Goal: Communication & Community: Answer question/provide support

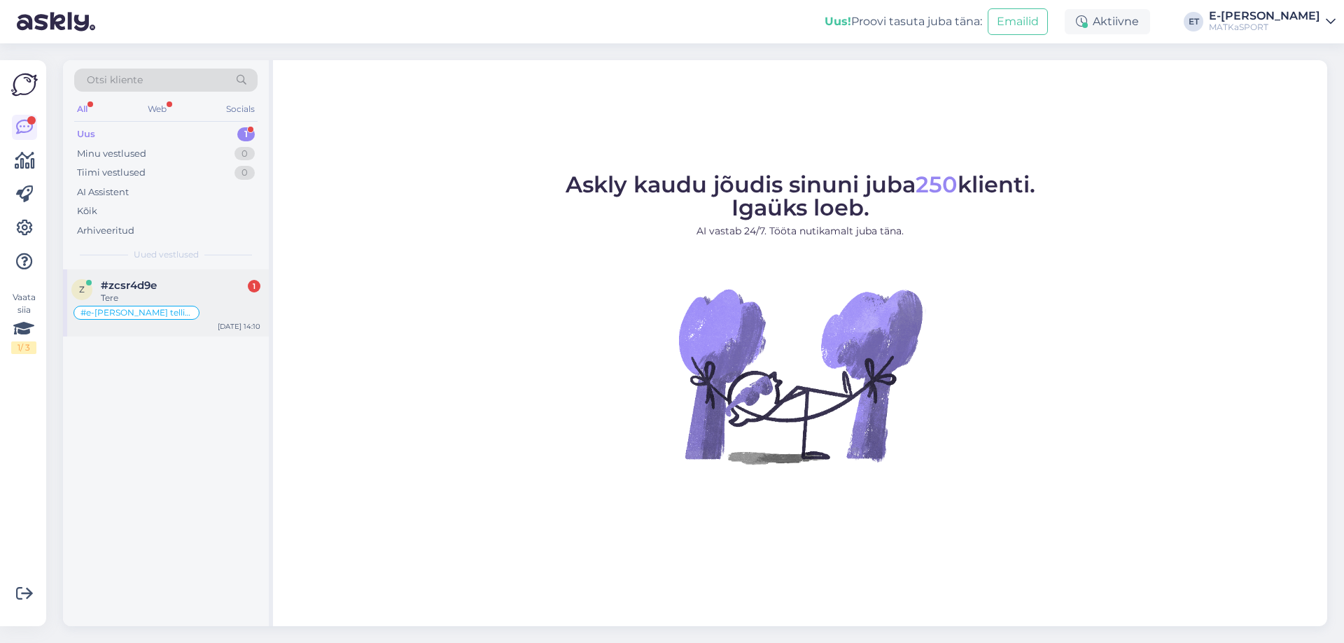
click at [200, 294] on div "Tere" at bounding box center [181, 298] width 160 height 13
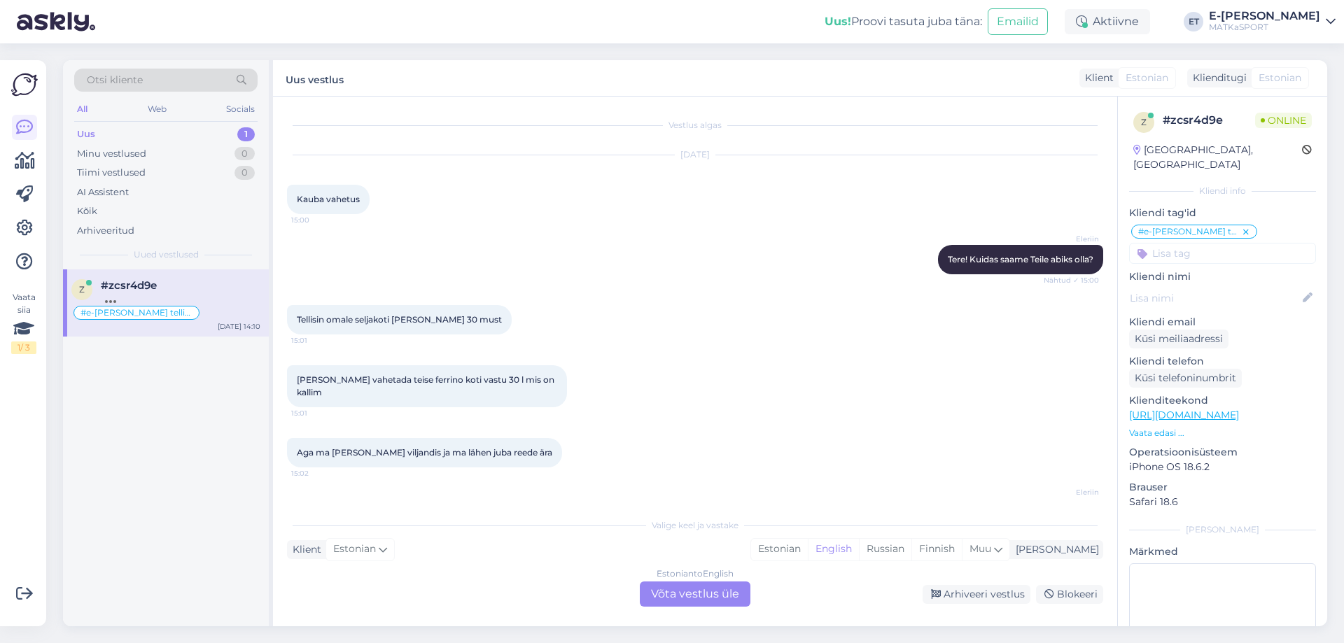
scroll to position [486, 0]
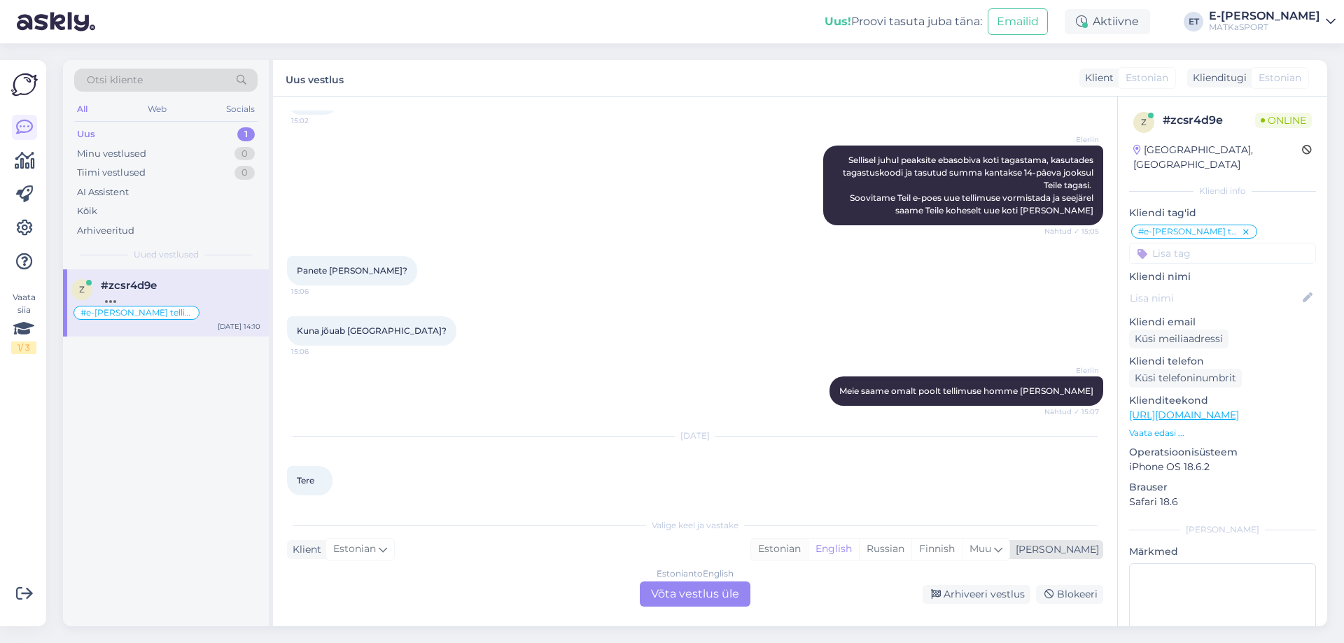
click at [808, 544] on div "Estonian" at bounding box center [779, 549] width 57 height 21
click at [697, 593] on div "Estonian to Estonian Võta vestlus üle" at bounding box center [695, 594] width 111 height 25
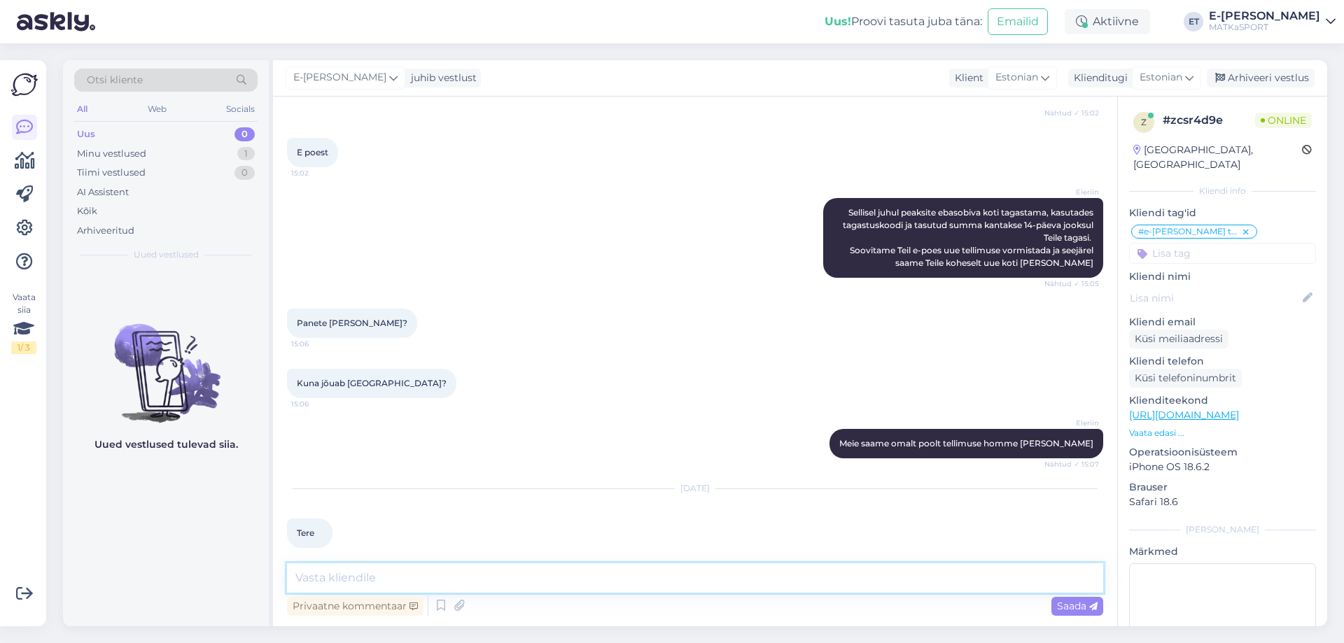
click at [613, 573] on textarea at bounding box center [695, 577] width 816 height 29
type textarea "T"
click at [435, 603] on icon at bounding box center [441, 606] width 17 height 21
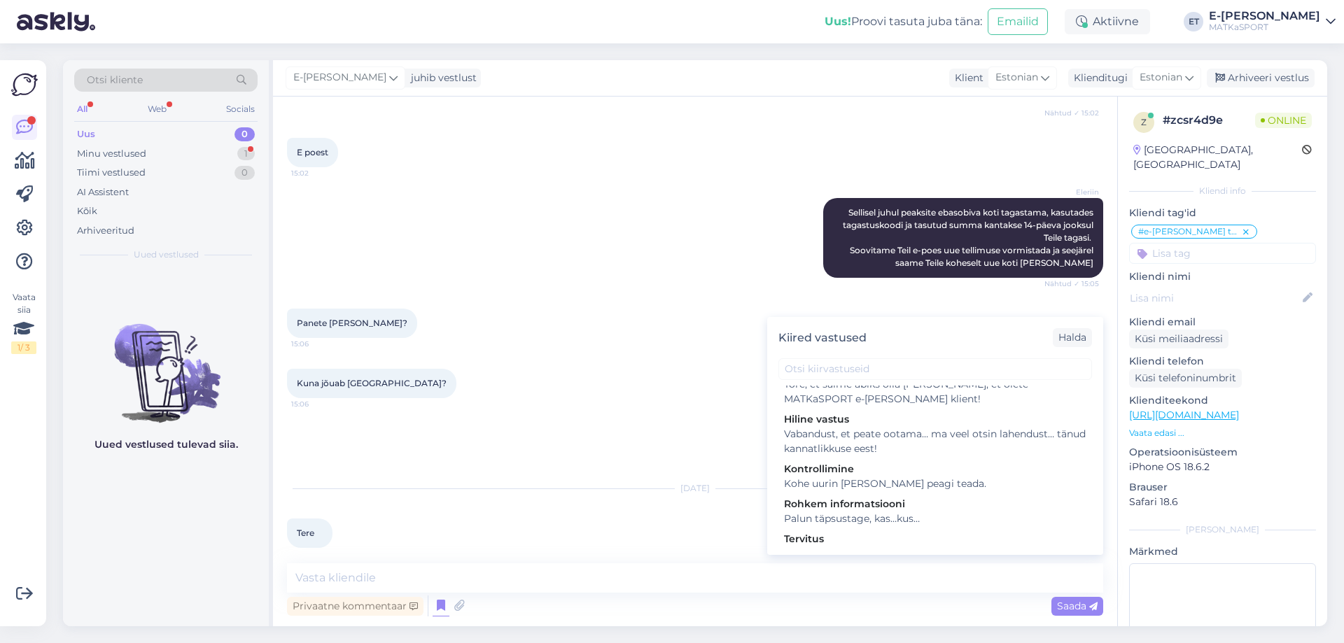
scroll to position [493, 0]
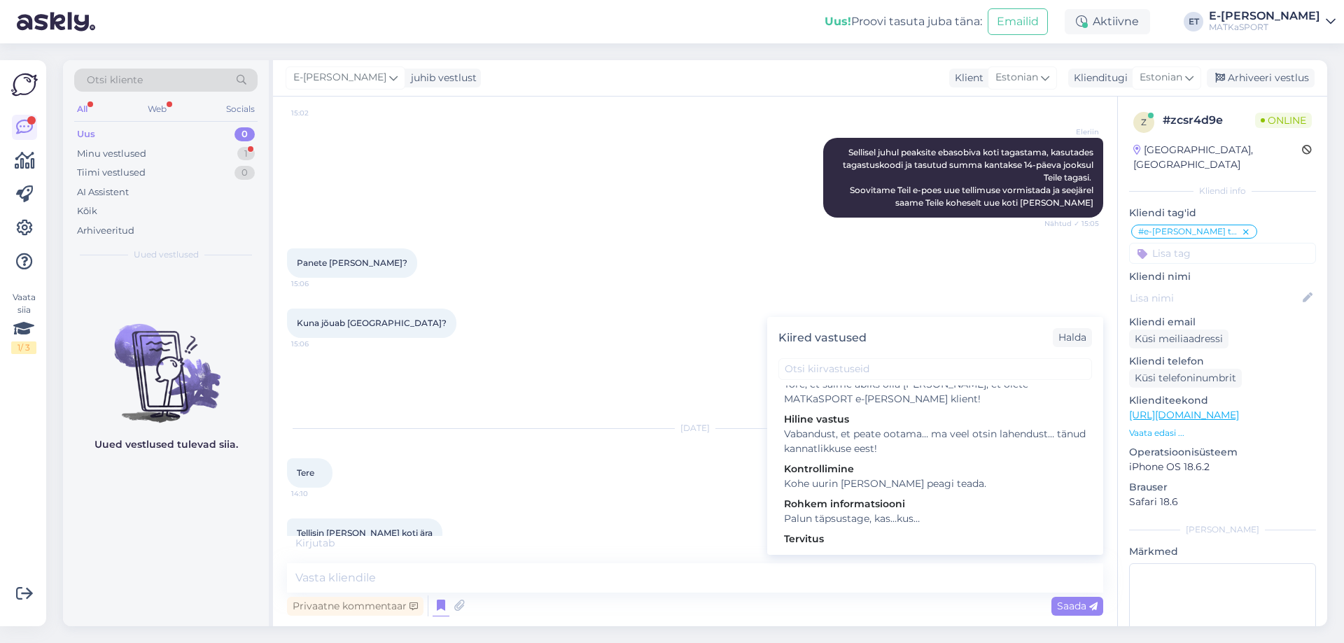
click at [567, 474] on div "Oct 1 2025 Tere 14:10" at bounding box center [695, 459] width 816 height 90
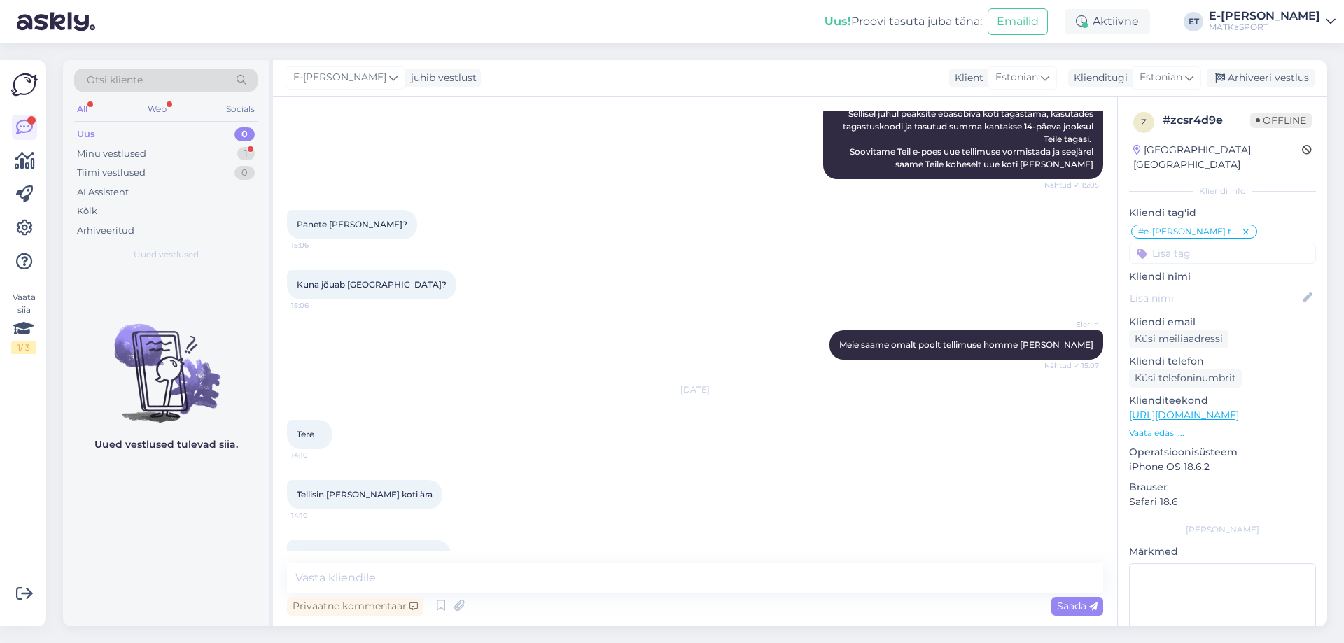
scroll to position [554, 0]
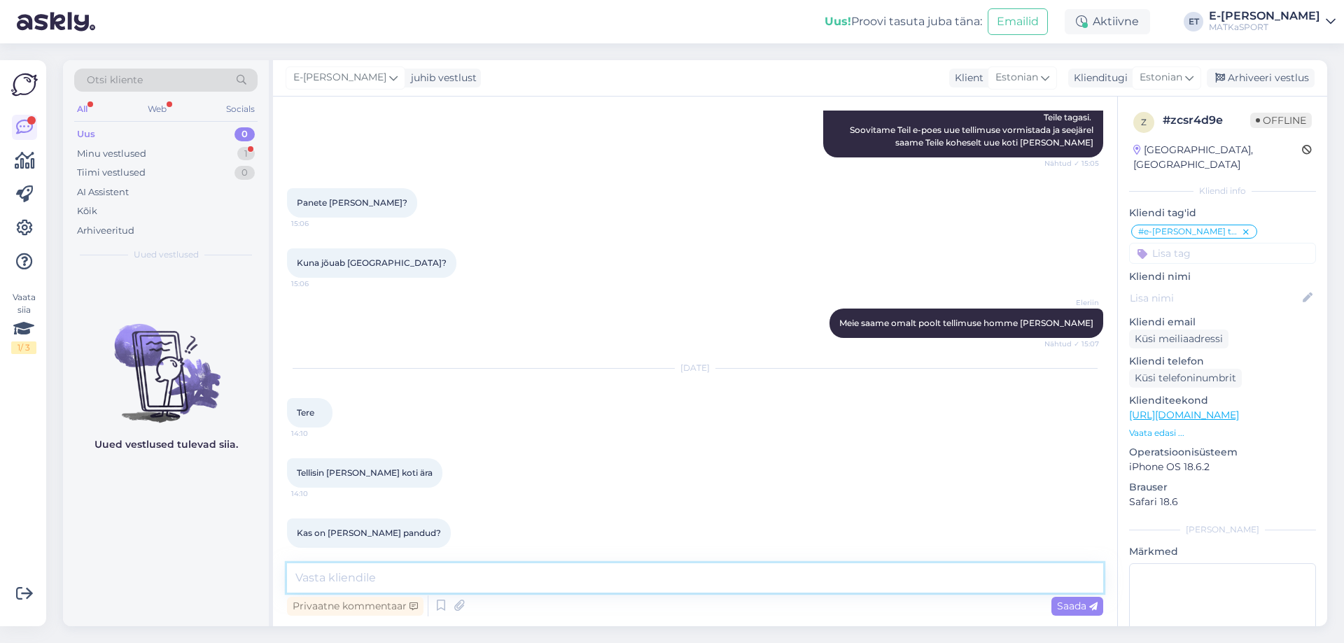
click at [367, 589] on textarea at bounding box center [695, 577] width 816 height 29
type textarea "Tere! Kohe uurin."
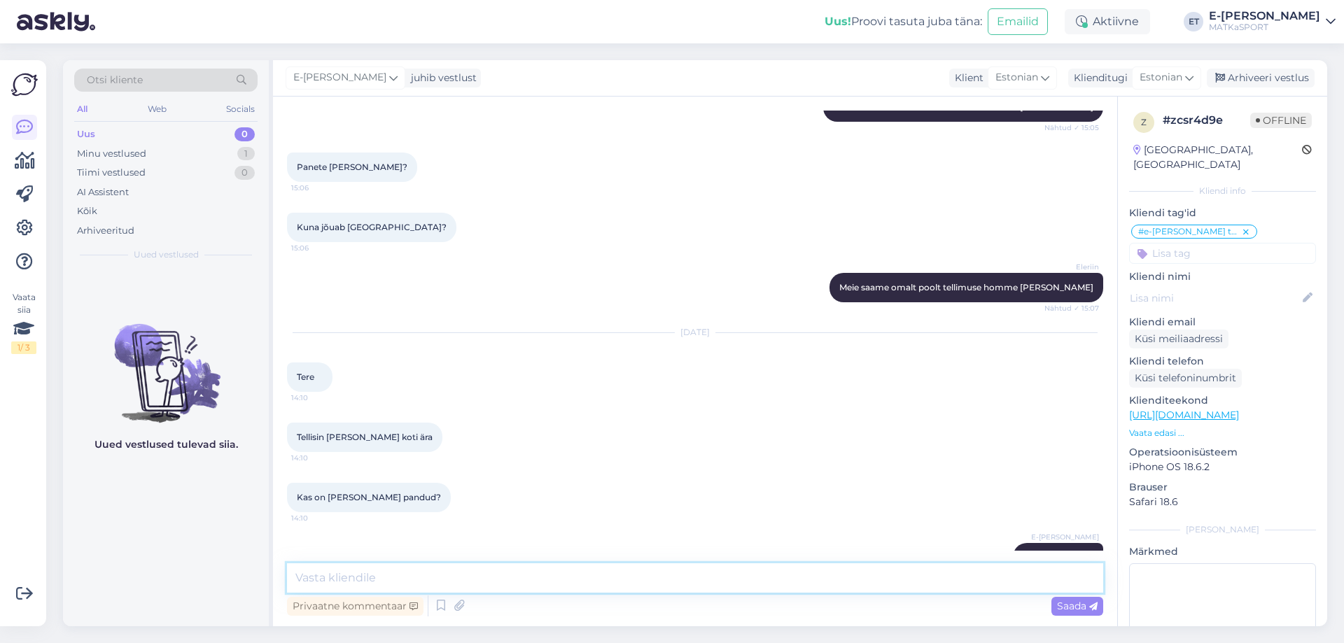
scroll to position [614, 0]
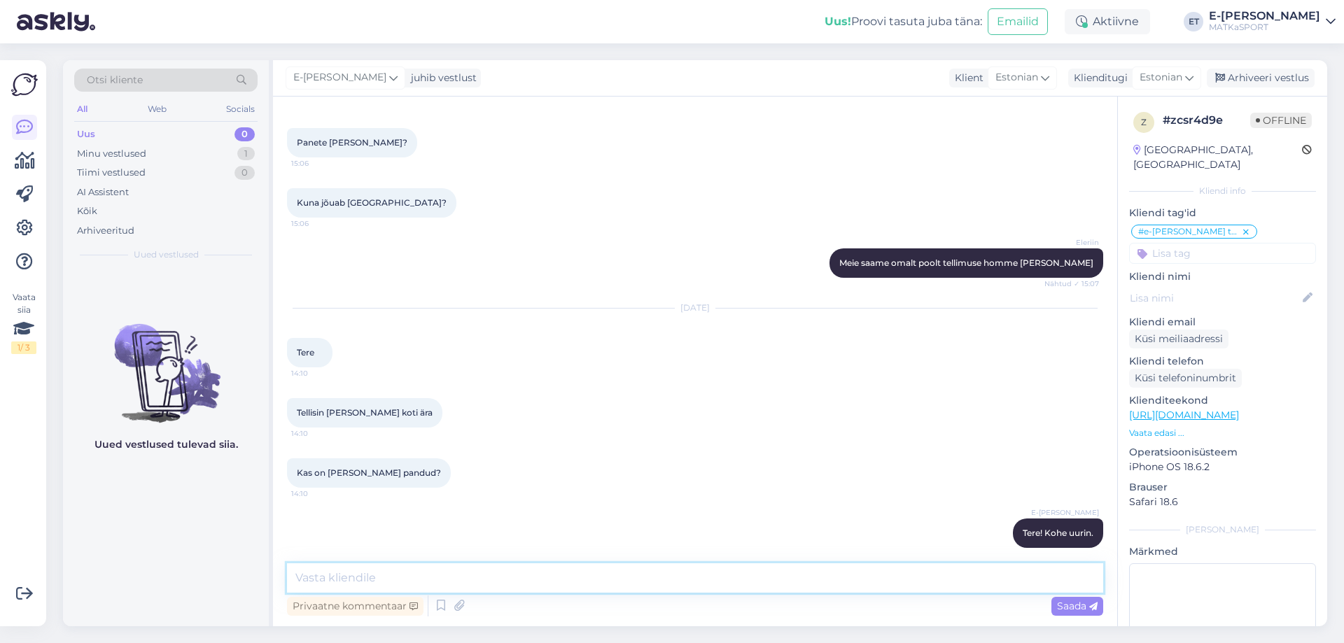
click at [324, 576] on textarea at bounding box center [695, 577] width 816 height 29
click at [1153, 427] on p "Vaata edasi ..." at bounding box center [1222, 433] width 187 height 13
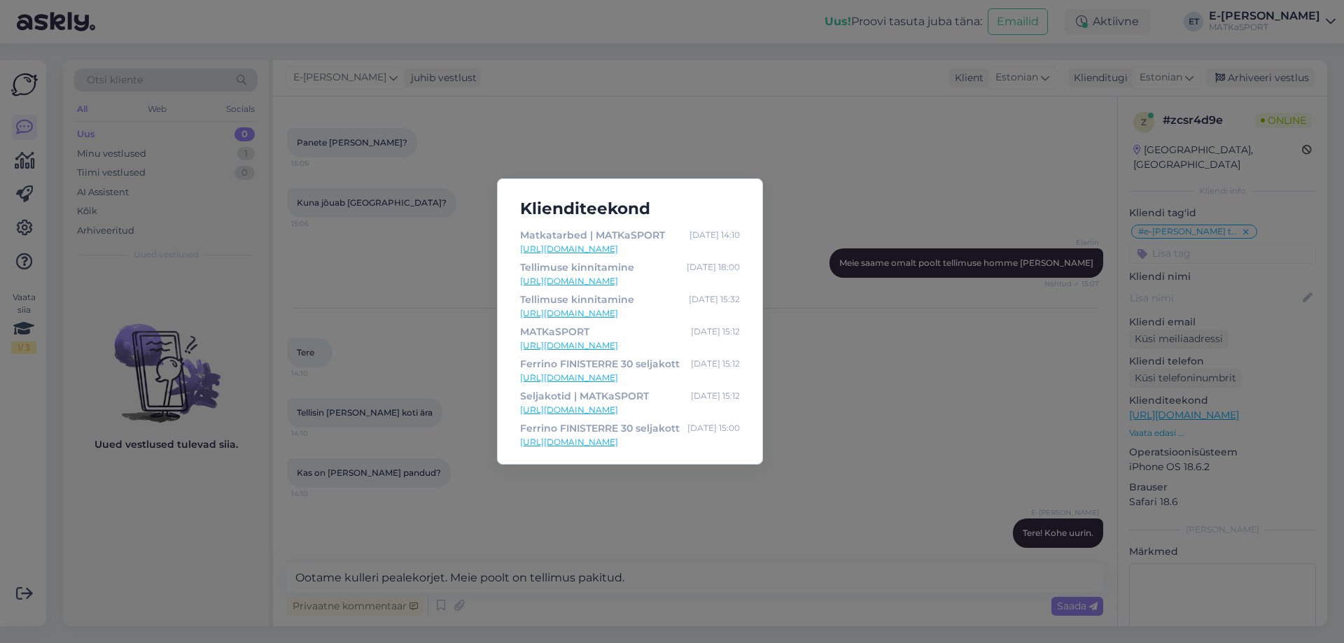
click at [445, 470] on div "Klienditeekond Matkatarbed | MATKaSPORT Oct 1 14:10 https://matkasport.ee/ Tell…" at bounding box center [672, 321] width 1344 height 643
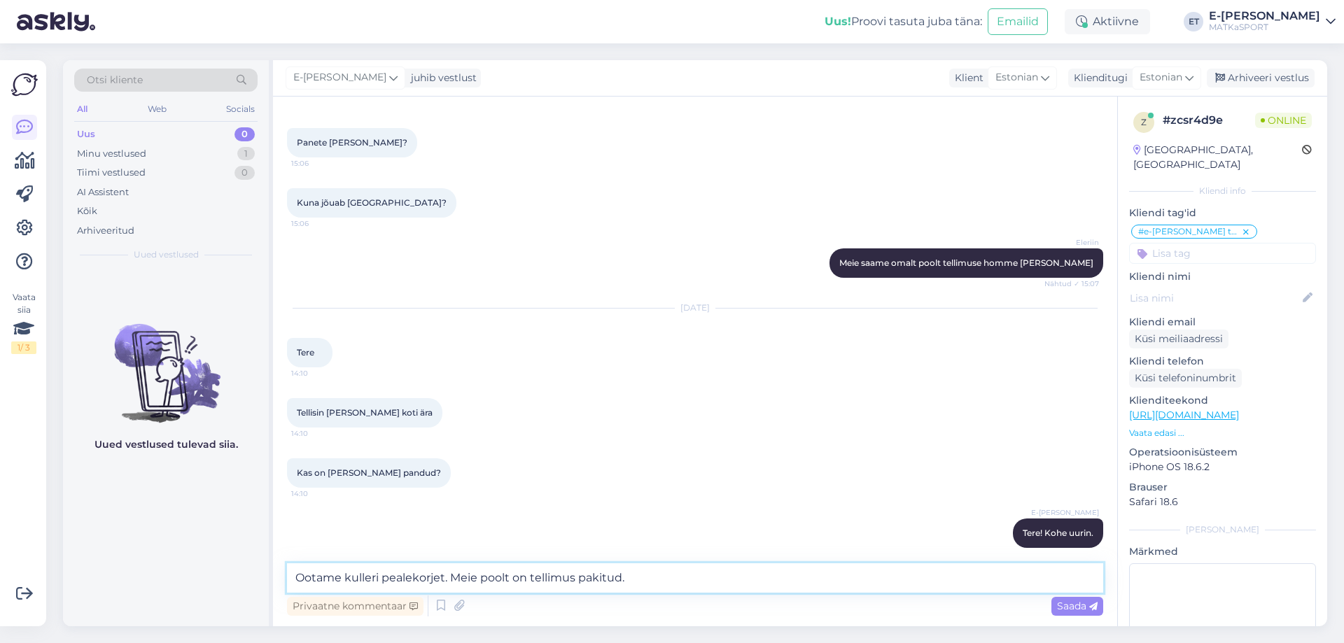
click at [647, 576] on textarea "Ootame kulleri pealekorjet. Meie poolt on tellimus pakitud." at bounding box center [695, 577] width 816 height 29
drag, startPoint x: 635, startPoint y: 580, endPoint x: 452, endPoint y: 582, distance: 183.4
click at [452, 582] on textarea "Ootame kulleri pealekorjet. Meie poolt on tellimus pakitud." at bounding box center [695, 577] width 816 height 29
click at [295, 573] on textarea "Ootame kulleri pealekorjet." at bounding box center [695, 577] width 816 height 29
paste textarea "Meie poolt on tellimus pakitud."
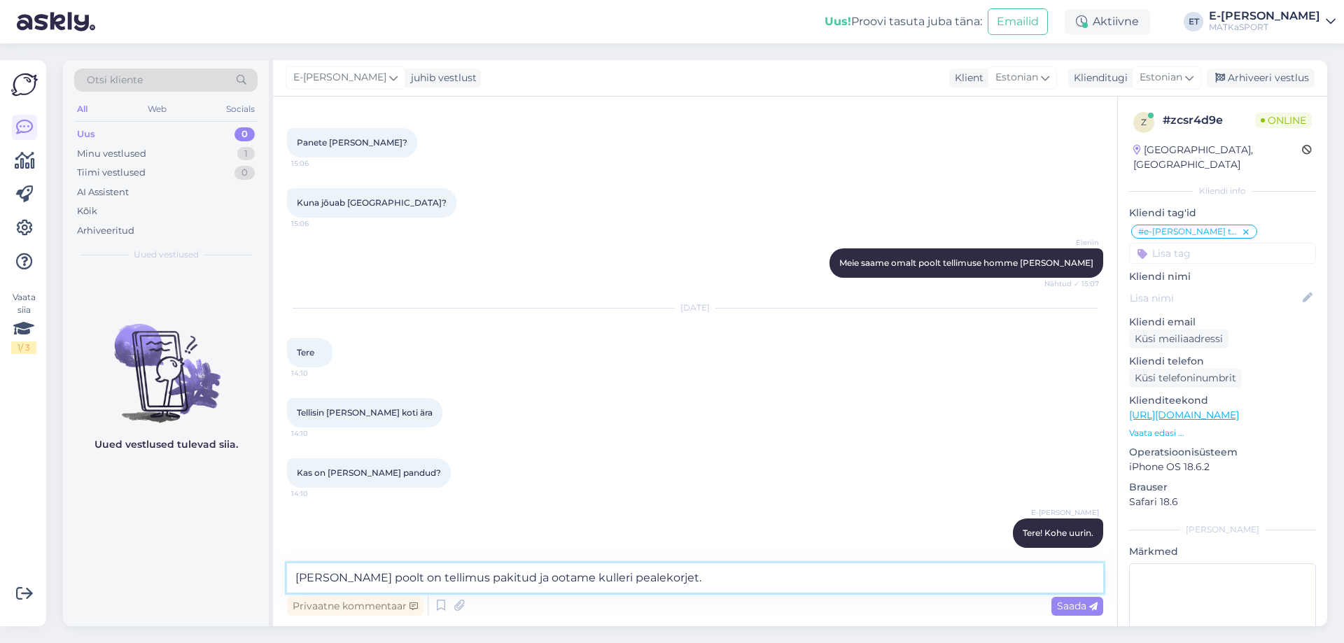
click at [646, 573] on textarea "Meie poolt on tellimus pakitud ja ootame kulleri pealekorjet." at bounding box center [695, 577] width 816 height 29
click at [523, 577] on textarea "Meie poolt on tellimus pakitud ja ootame kulleri pealekorjet." at bounding box center [695, 577] width 816 height 29
type textarea "Meie poolt on tellimus pakitud ja ootame täna kulleri pealekorjet."
click at [1077, 610] on span "Saada" at bounding box center [1077, 606] width 41 height 13
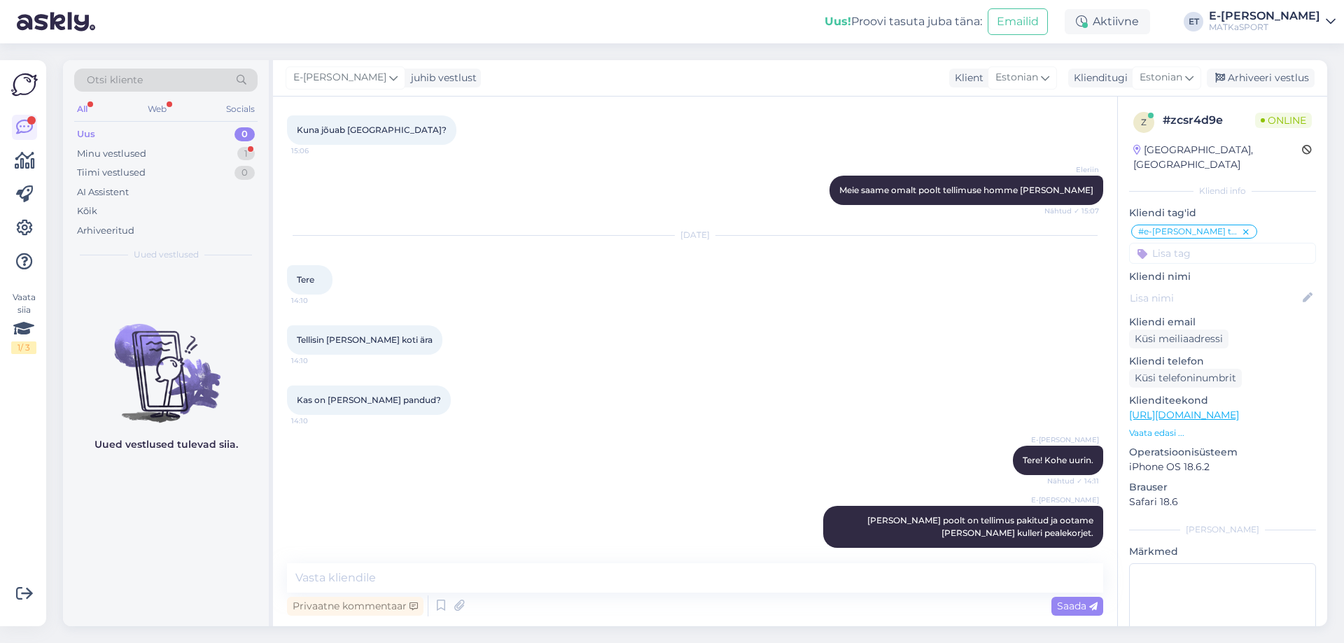
scroll to position [747, 0]
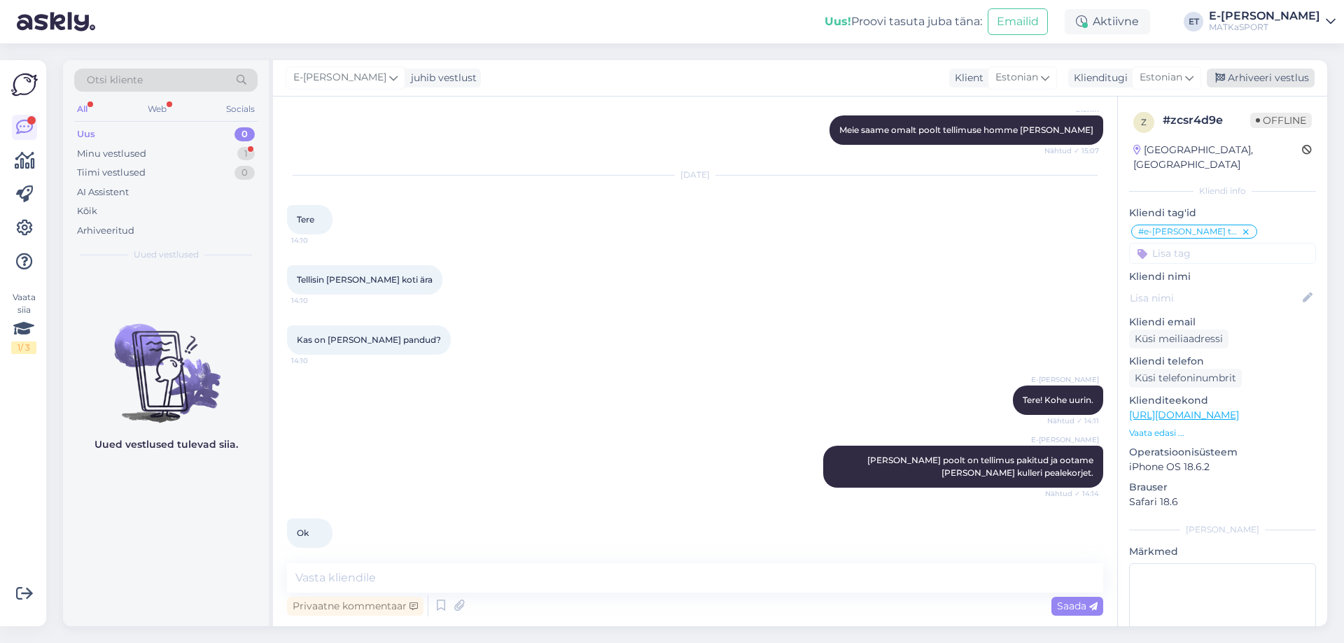
click at [1270, 78] on div "Arhiveeri vestlus" at bounding box center [1261, 78] width 108 height 19
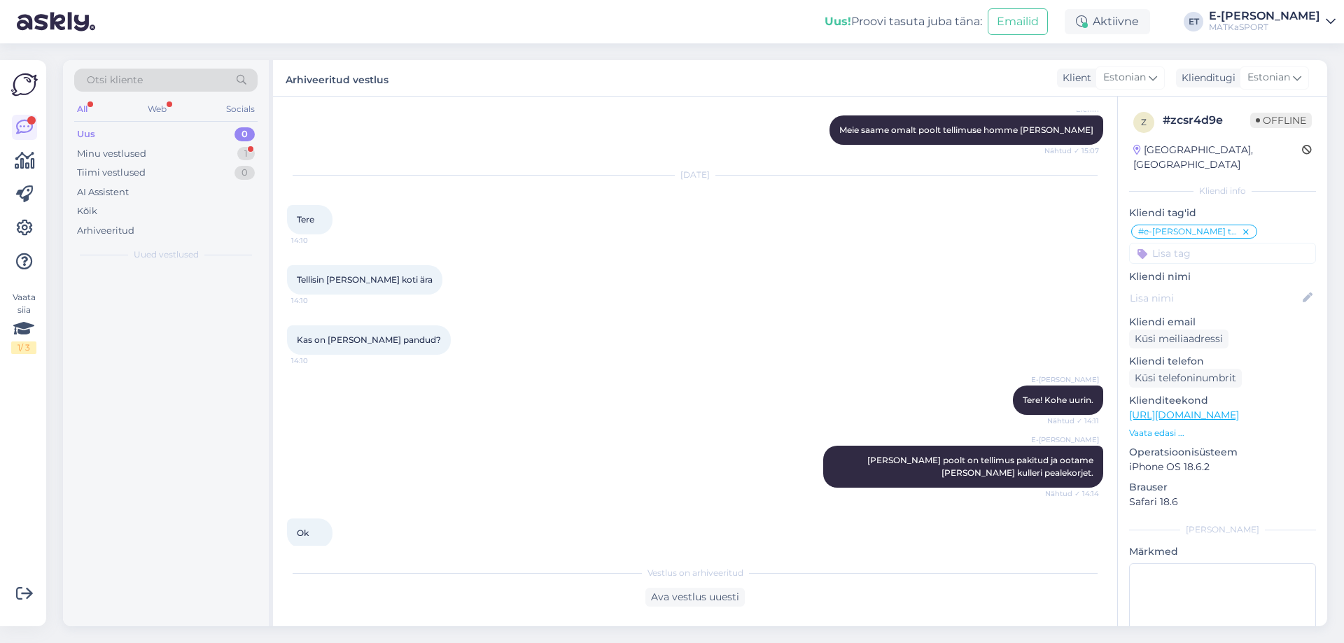
scroll to position [752, 0]
